Goal: Task Accomplishment & Management: Complete application form

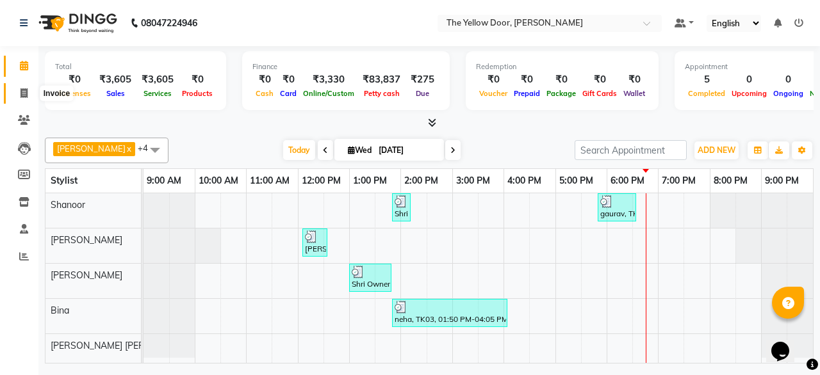
click at [18, 94] on span at bounding box center [24, 93] width 22 height 15
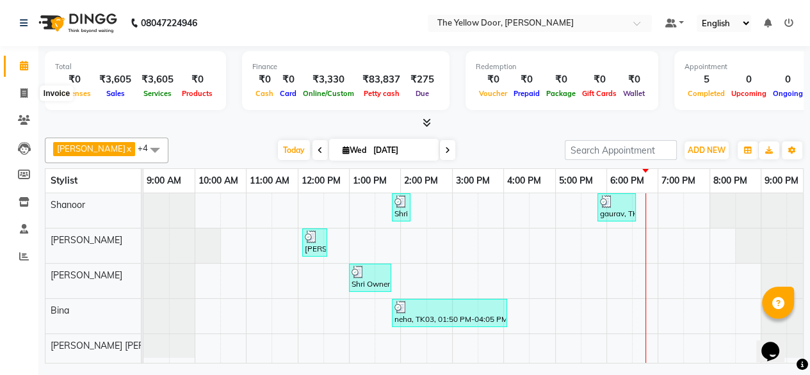
select select "service"
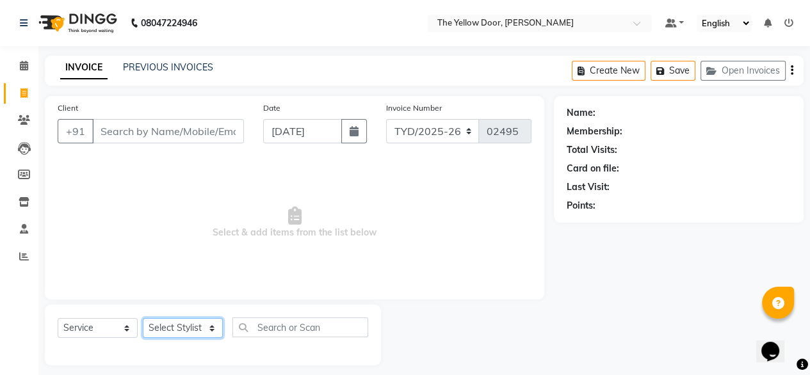
drag, startPoint x: 180, startPoint y: 329, endPoint x: 169, endPoint y: 298, distance: 32.8
click at [169, 298] on div "Client +91 Date [DATE] Invoice Number TYD/2025-26 V/[PHONE_NUMBER] Select & add…" at bounding box center [294, 231] width 519 height 270
select select "36569"
click at [143, 319] on select "Select Stylist [PERSON_NAME] [PERSON_NAME] [PERSON_NAME] Housekeeping Manager […" at bounding box center [183, 328] width 80 height 20
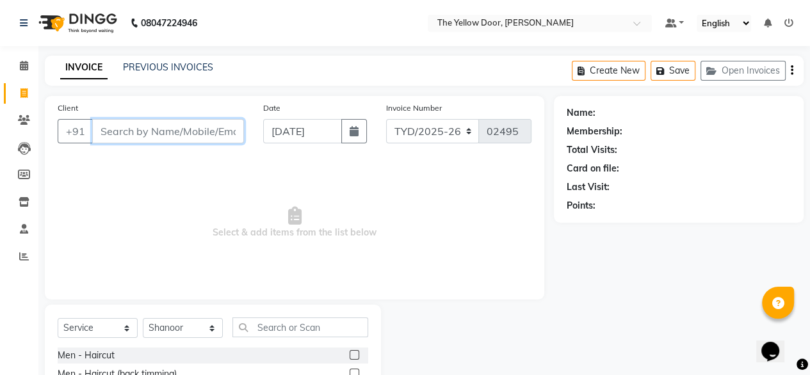
click at [138, 124] on input "Client" at bounding box center [168, 131] width 152 height 24
click at [169, 129] on input "9538965610" at bounding box center [135, 131] width 86 height 24
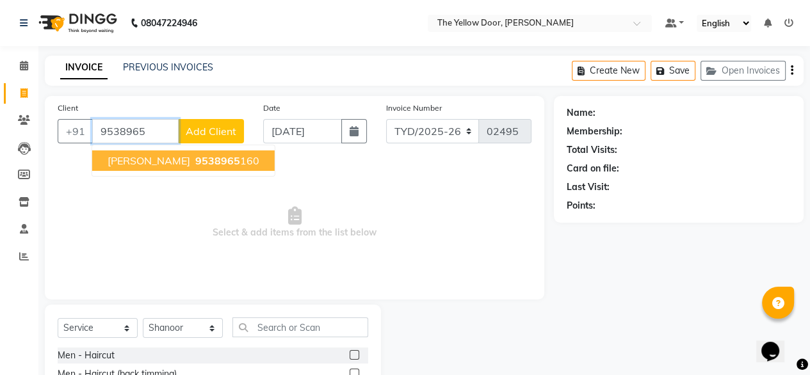
click at [195, 162] on span "9538965" at bounding box center [217, 160] width 45 height 13
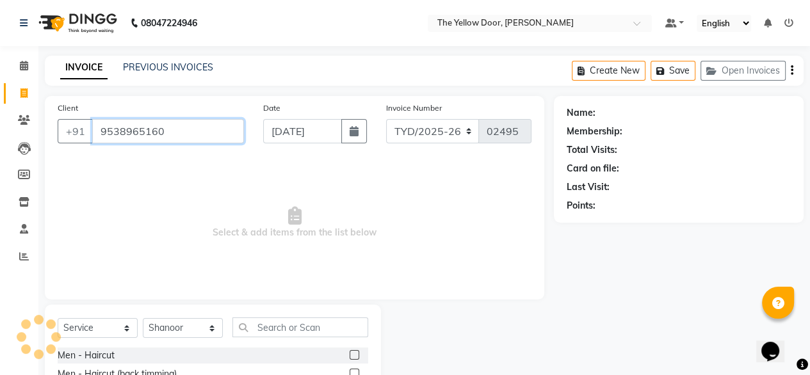
type input "9538965160"
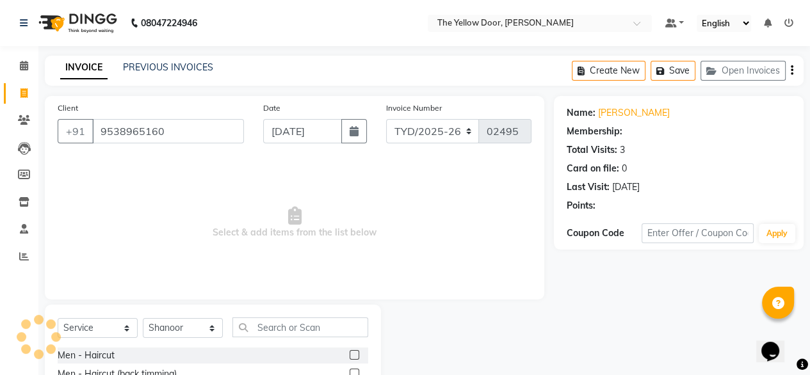
select select "1: Object"
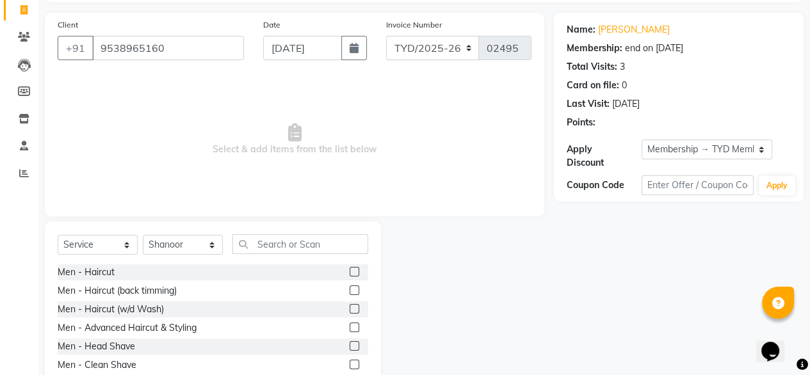
scroll to position [87, 0]
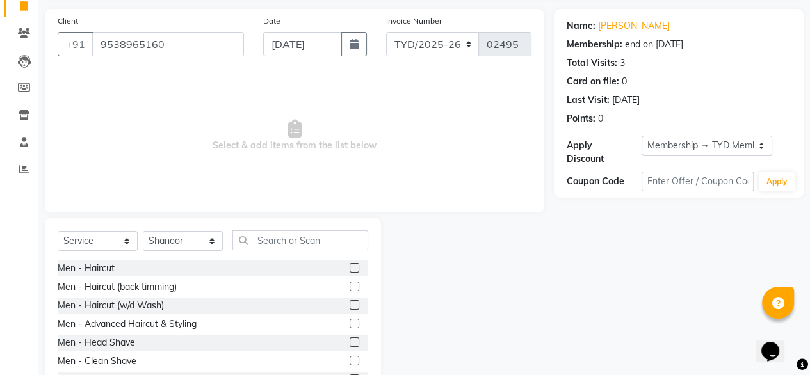
click at [104, 261] on div "Men - Haircut" at bounding box center [213, 269] width 311 height 16
click at [103, 265] on div "Men - Haircut" at bounding box center [86, 268] width 57 height 13
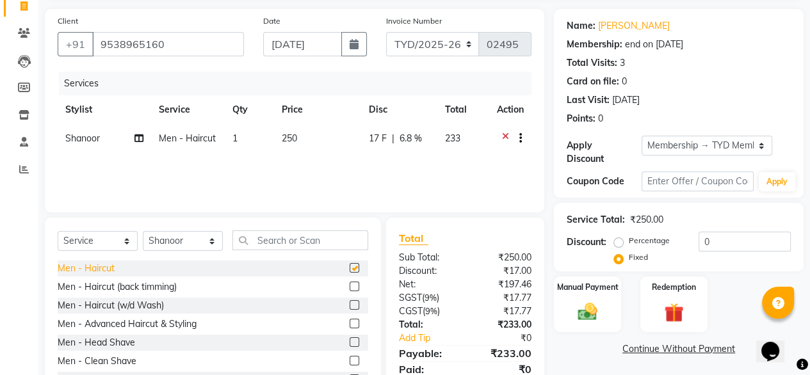
checkbox input "false"
click at [105, 360] on div "Men - Clean Shave" at bounding box center [97, 361] width 79 height 13
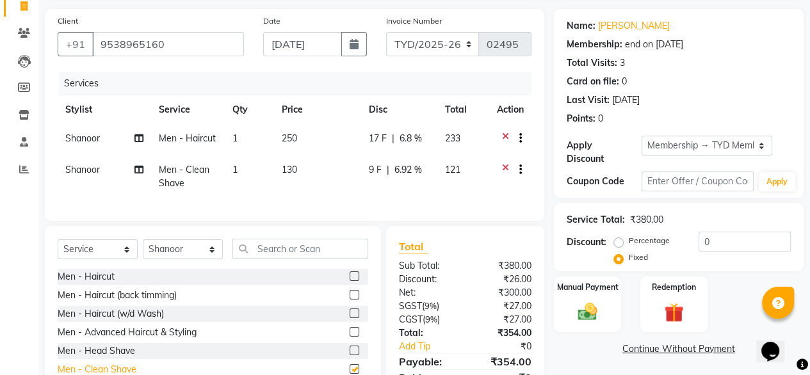
checkbox input "false"
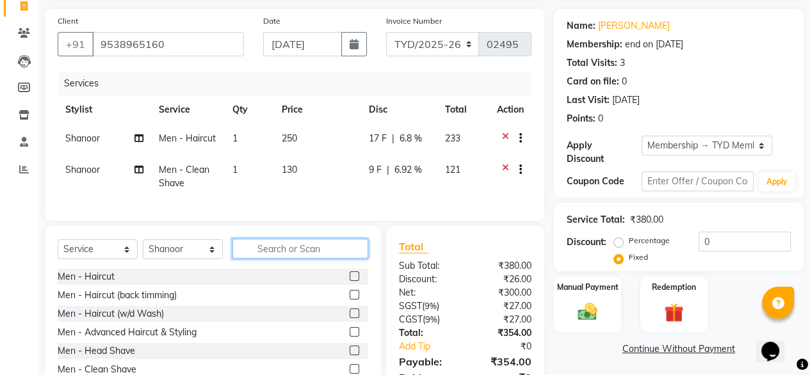
click at [271, 259] on input "text" at bounding box center [301, 249] width 136 height 20
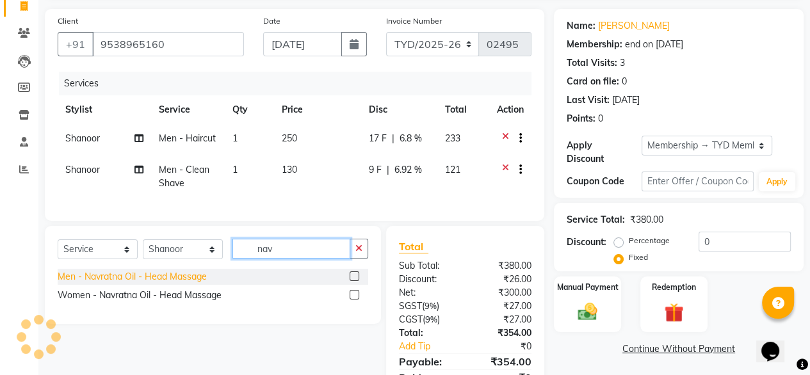
type input "nav"
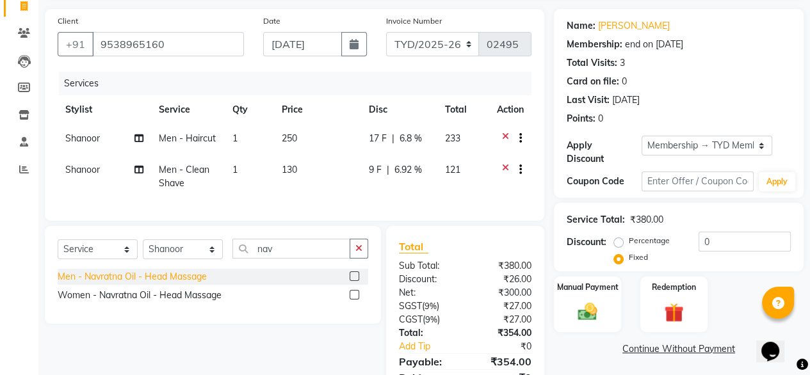
click at [195, 284] on div "Men - Navratna Oil - Head Massage" at bounding box center [132, 276] width 149 height 13
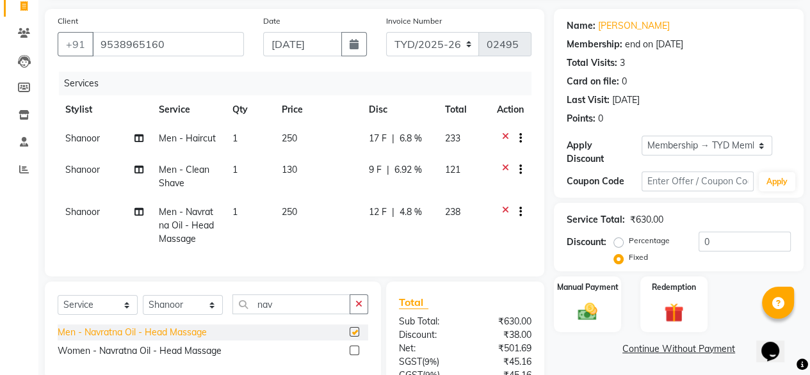
checkbox input "false"
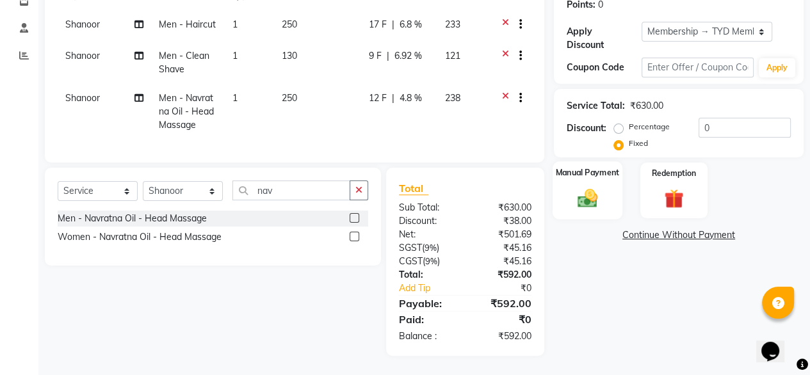
click at [588, 186] on img at bounding box center [587, 197] width 33 height 23
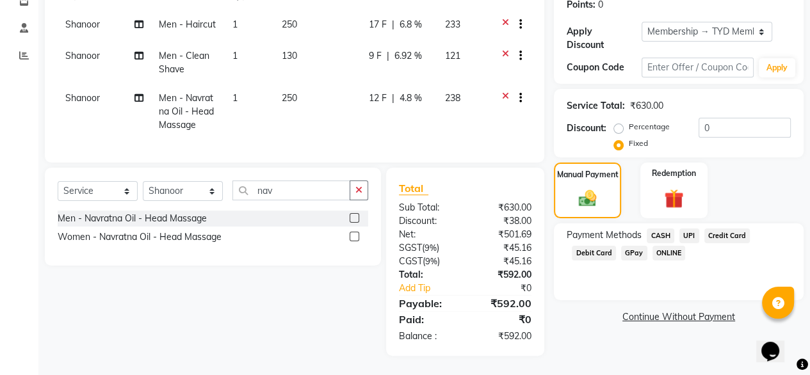
click at [680, 229] on span "UPI" at bounding box center [690, 236] width 20 height 15
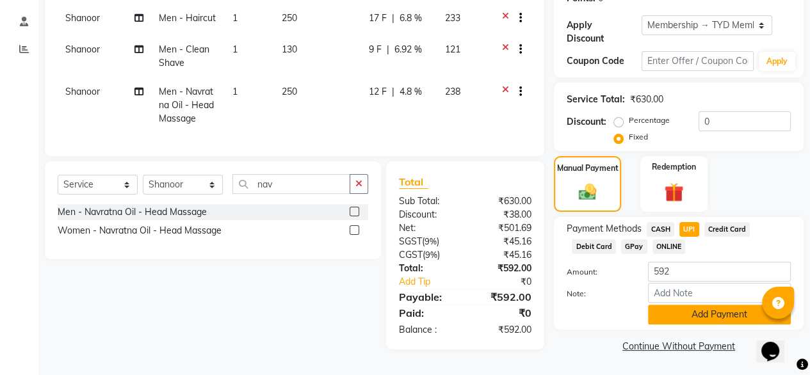
click at [671, 311] on button "Add Payment" at bounding box center [719, 315] width 143 height 20
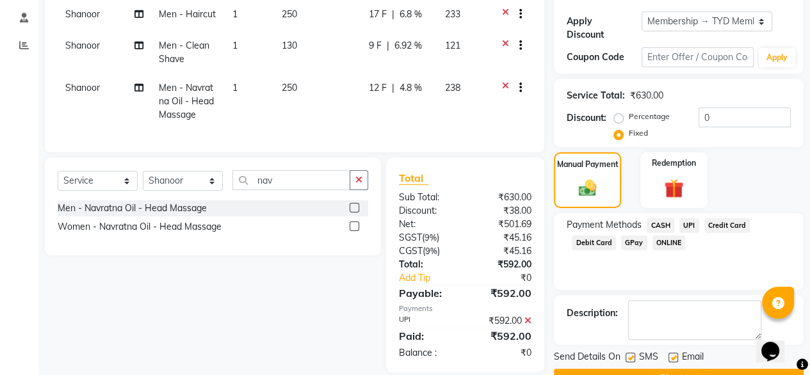
scroll to position [238, 0]
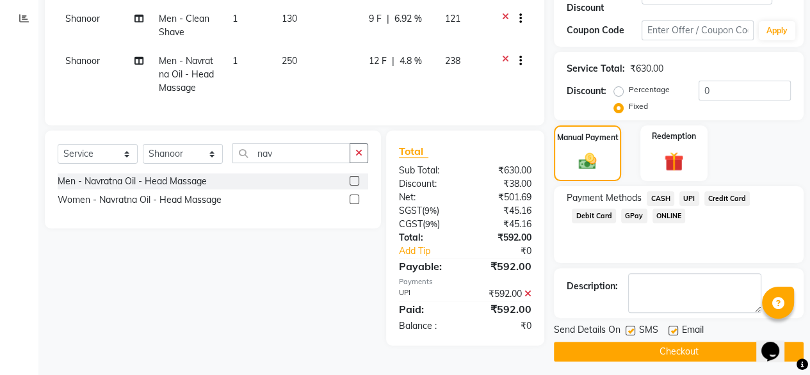
click at [620, 345] on button "Checkout" at bounding box center [679, 352] width 250 height 20
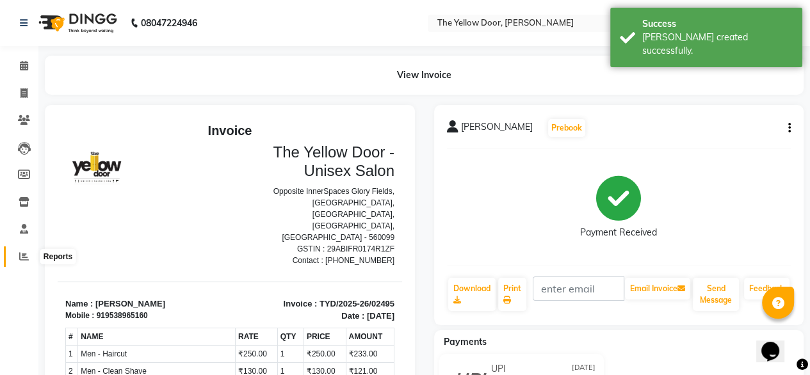
click at [22, 250] on span at bounding box center [24, 257] width 22 height 15
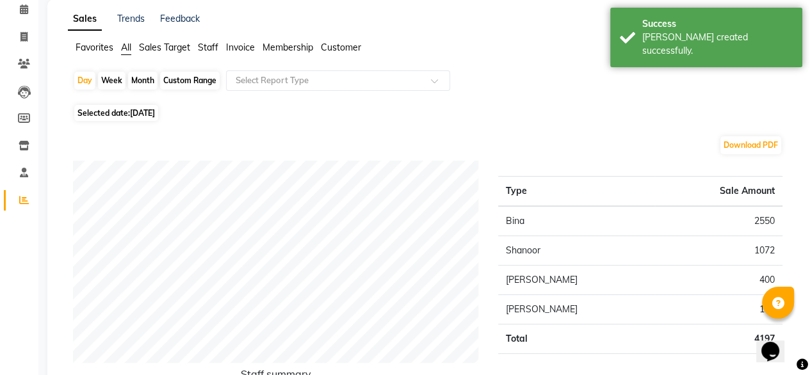
scroll to position [59, 0]
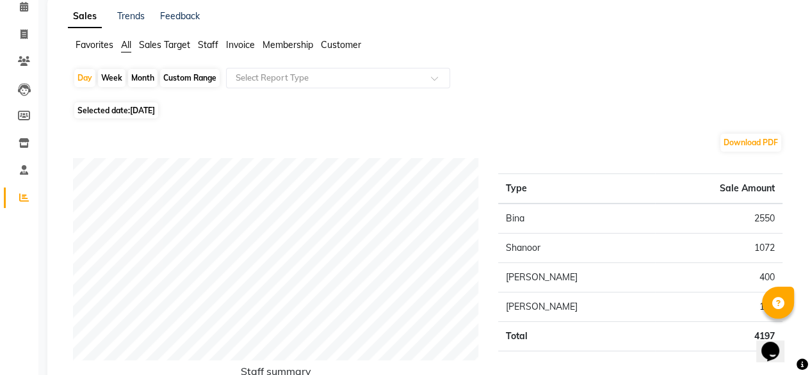
click at [145, 78] on div "Month" at bounding box center [142, 78] width 29 height 18
select select "9"
select select "2025"
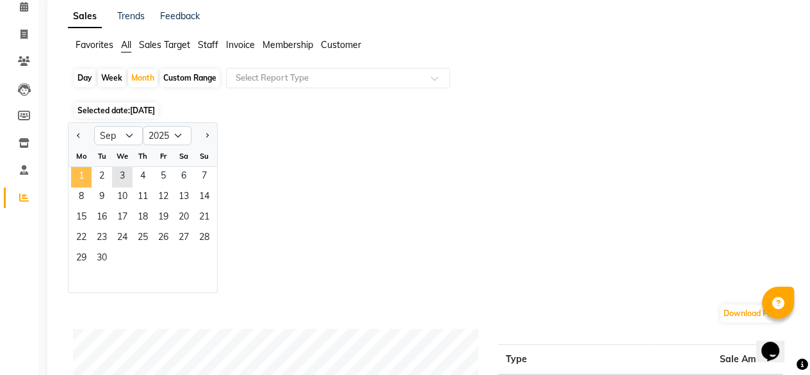
click at [74, 172] on span "1" at bounding box center [81, 177] width 21 height 21
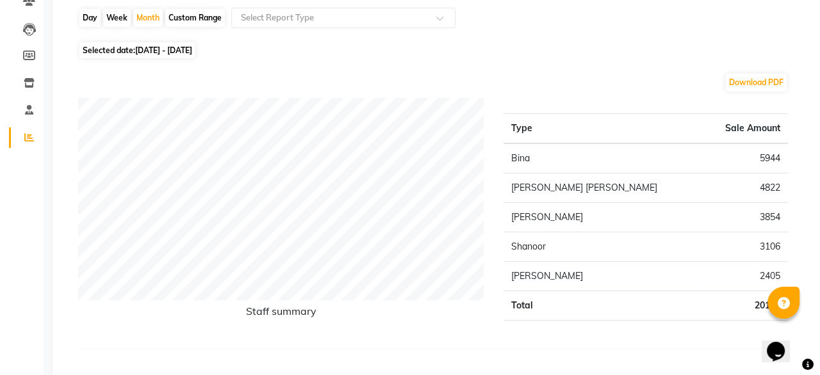
scroll to position [0, 0]
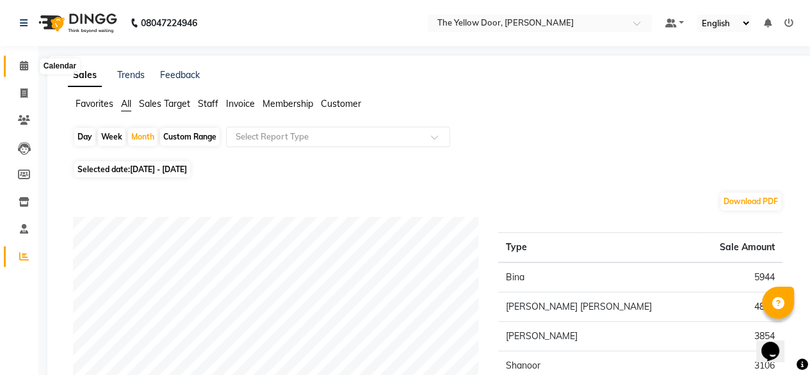
click at [13, 71] on span at bounding box center [24, 66] width 22 height 15
